Goal: Communication & Community: Answer question/provide support

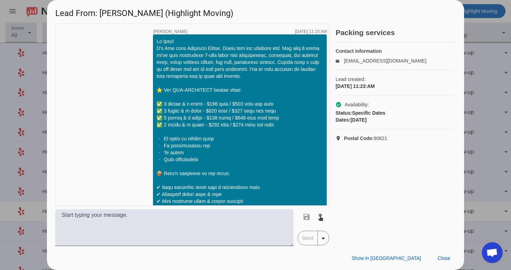
scroll to position [920, 0]
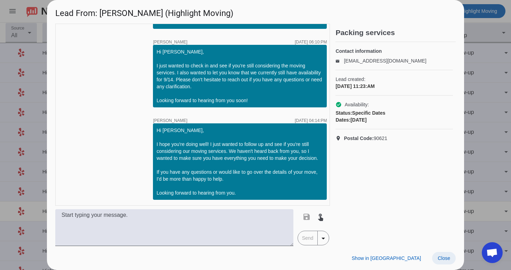
click at [447, 257] on span "Close" at bounding box center [444, 259] width 13 height 6
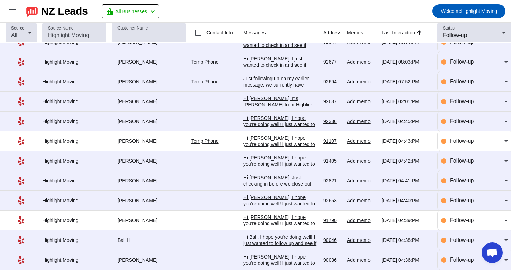
scroll to position [0, 0]
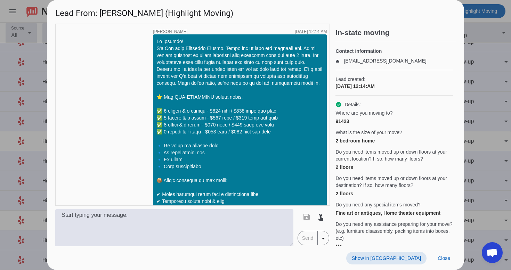
scroll to position [983, 0]
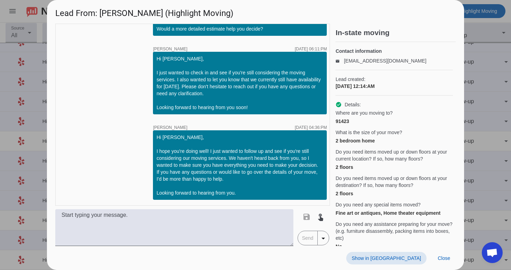
click at [401, 263] on span at bounding box center [386, 258] width 80 height 13
click at [440, 258] on span "Close" at bounding box center [444, 259] width 13 height 6
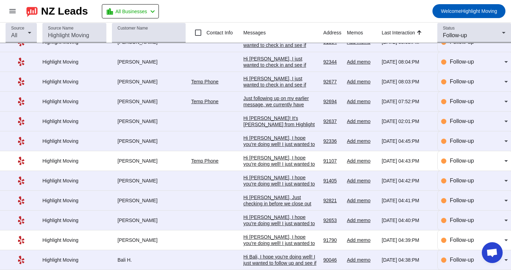
scroll to position [96, 0]
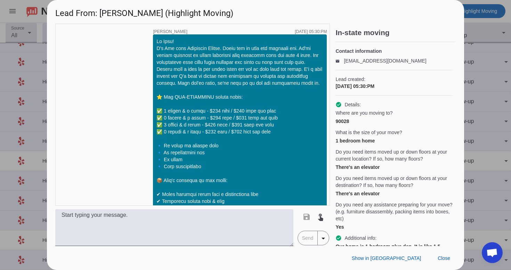
scroll to position [997, 0]
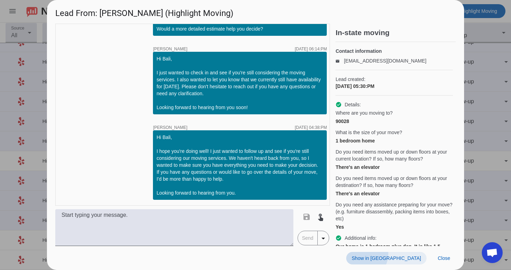
click at [400, 254] on span at bounding box center [386, 258] width 80 height 13
click at [440, 256] on span "Close" at bounding box center [444, 259] width 13 height 6
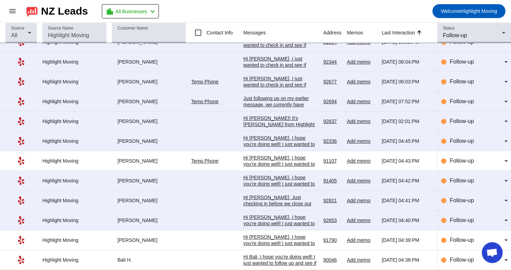
scroll to position [0, 0]
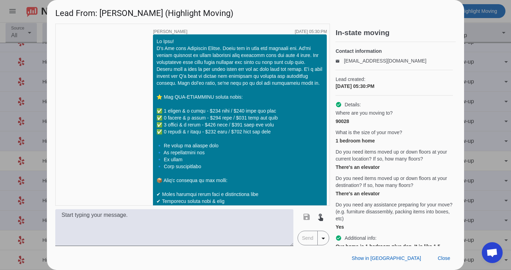
scroll to position [997, 0]
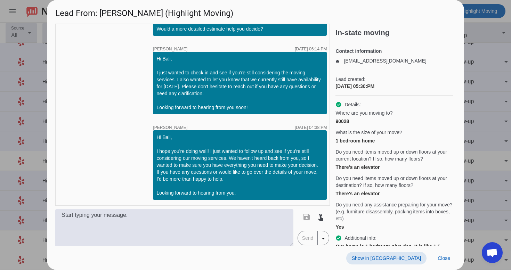
click at [406, 258] on span "Show in [GEOGRAPHIC_DATA]" at bounding box center [386, 259] width 69 height 6
click at [450, 257] on span "Close" at bounding box center [444, 259] width 13 height 6
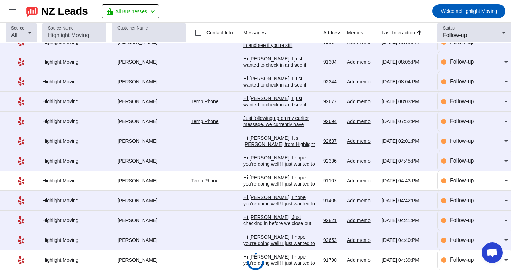
scroll to position [96, 0]
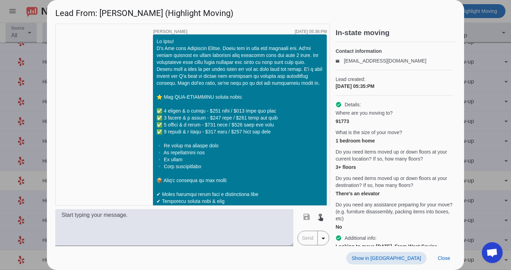
scroll to position [983, 0]
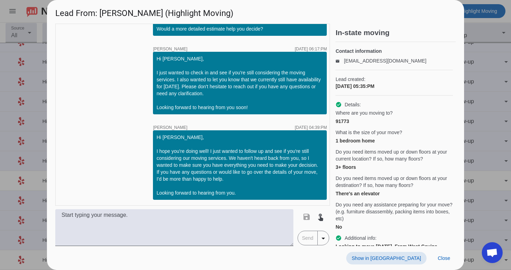
click at [413, 258] on span "Show in [GEOGRAPHIC_DATA]" at bounding box center [386, 259] width 69 height 6
click at [450, 257] on span "Close" at bounding box center [444, 259] width 13 height 6
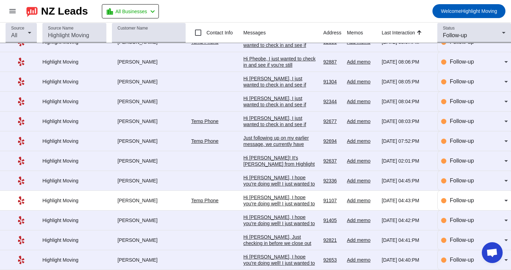
scroll to position [96, 0]
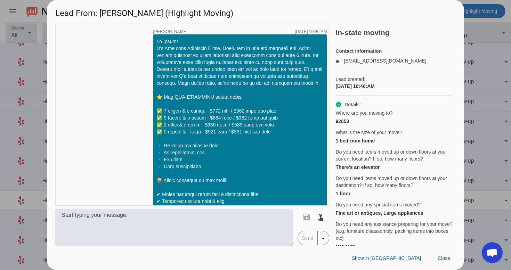
scroll to position [703, 0]
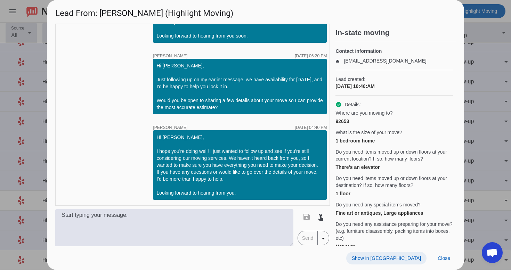
click at [406, 257] on span "Show in [GEOGRAPHIC_DATA]" at bounding box center [386, 259] width 69 height 6
click at [442, 261] on span "Close" at bounding box center [444, 259] width 13 height 6
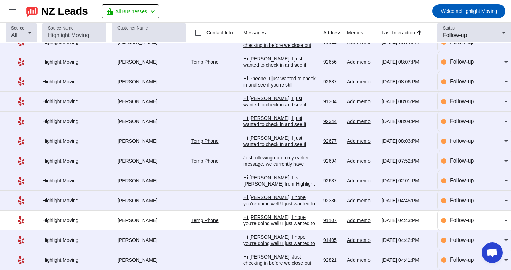
scroll to position [96, 0]
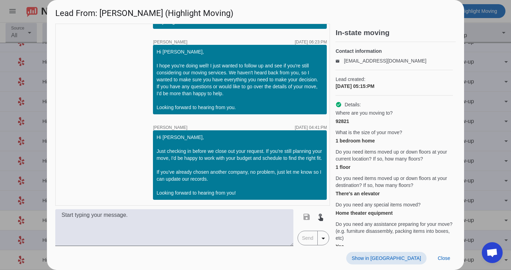
click at [408, 257] on span "Show in [GEOGRAPHIC_DATA]" at bounding box center [386, 259] width 69 height 6
click at [449, 264] on span at bounding box center [444, 258] width 24 height 13
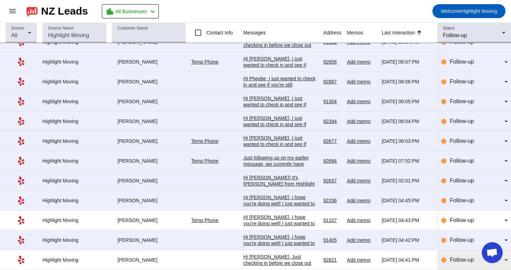
click at [457, 261] on span "Follow-up" at bounding box center [462, 260] width 24 height 6
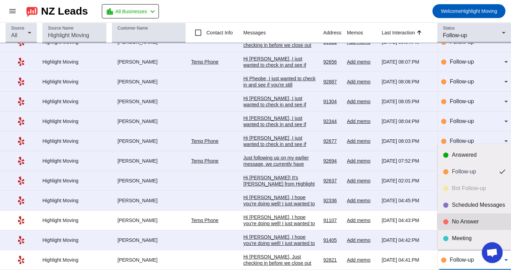
click at [462, 223] on div "No Answer" at bounding box center [479, 221] width 54 height 7
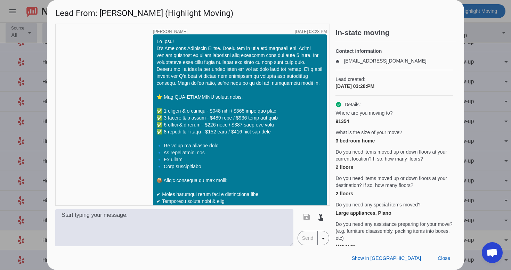
scroll to position [675, 0]
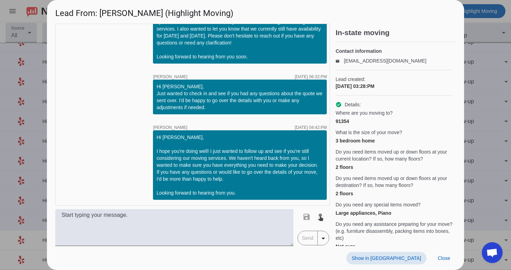
click at [409, 255] on span at bounding box center [386, 258] width 80 height 13
click at [442, 258] on span "Close" at bounding box center [444, 259] width 13 height 6
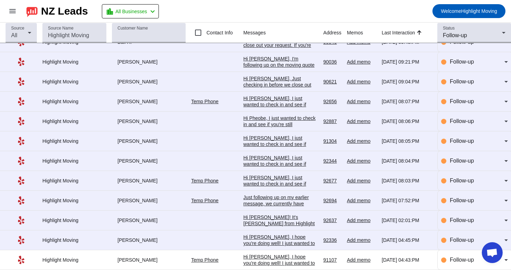
scroll to position [76, 0]
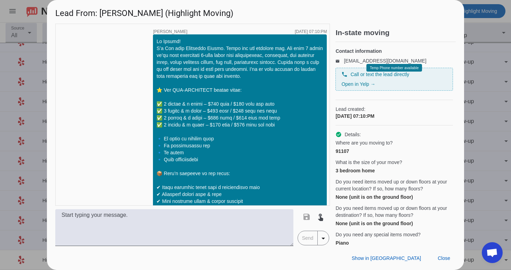
scroll to position [547, 0]
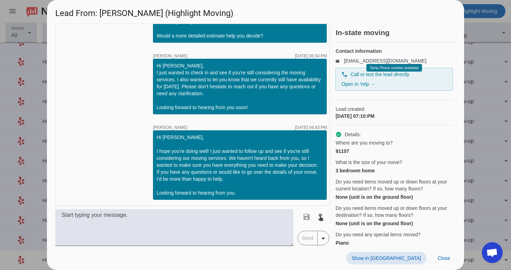
click at [413, 262] on span at bounding box center [386, 258] width 80 height 13
click at [439, 260] on span "Close" at bounding box center [444, 259] width 13 height 6
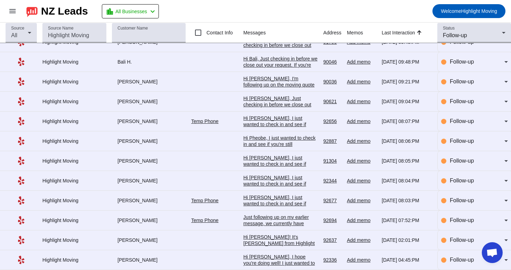
scroll to position [76, 0]
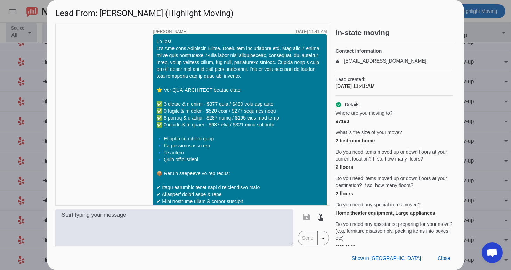
scroll to position [481, 0]
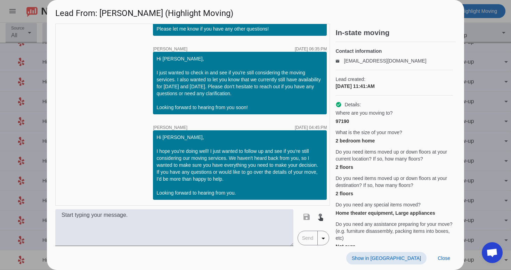
click at [416, 259] on span "Show in [GEOGRAPHIC_DATA]" at bounding box center [386, 259] width 69 height 6
click at [442, 257] on span "Close" at bounding box center [444, 259] width 13 height 6
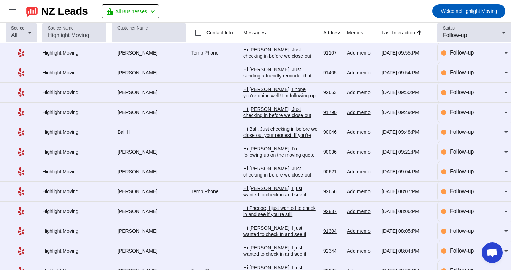
scroll to position [0, 0]
click at [293, 76] on div "Hi [PERSON_NAME], Just sending a friendly reminder that our services are still …" at bounding box center [280, 88] width 74 height 44
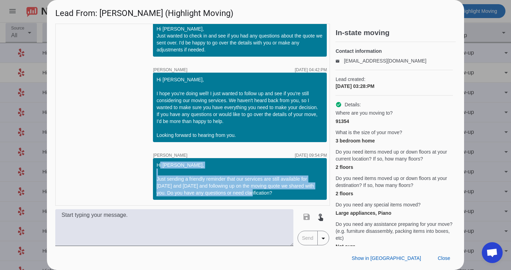
drag, startPoint x: 157, startPoint y: 165, endPoint x: 273, endPoint y: 191, distance: 119.5
click at [273, 191] on div "Hi [PERSON_NAME], Just sending a friendly reminder that our services are still …" at bounding box center [240, 179] width 167 height 35
copy div "Hi [PERSON_NAME], Just sending a friendly reminder that our services are still …"
click at [450, 262] on span at bounding box center [444, 258] width 24 height 13
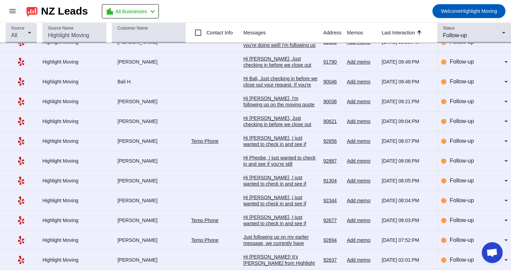
scroll to position [76, 0]
